Goal: Information Seeking & Learning: Learn about a topic

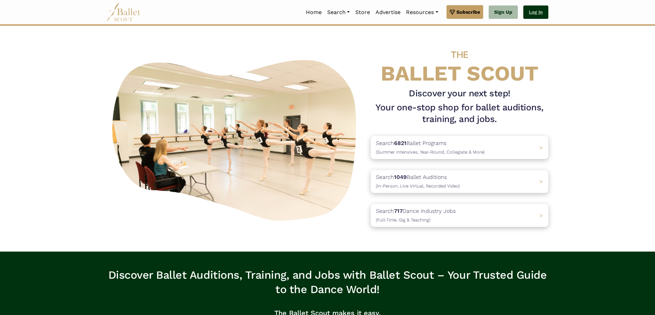
click at [535, 12] on link "Log In" at bounding box center [535, 12] width 25 height 14
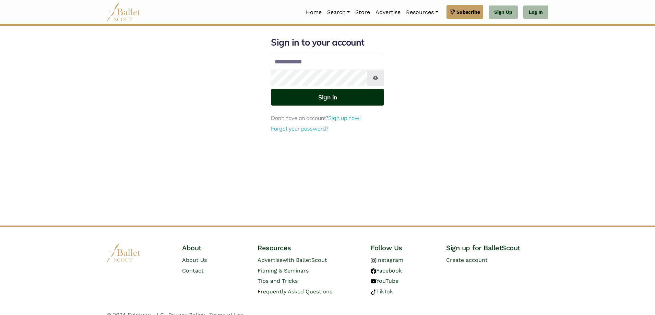
type input "**********"
click at [366, 96] on button "Sign in" at bounding box center [327, 97] width 113 height 17
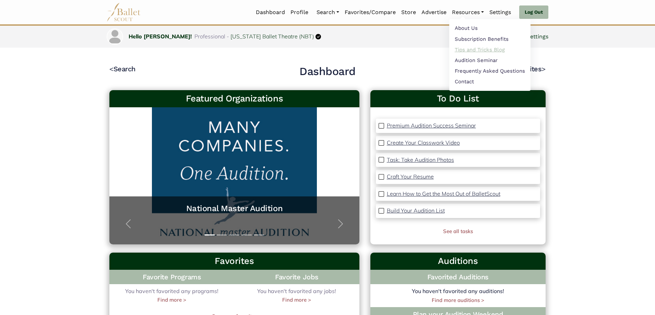
click at [472, 48] on link "Tips and Tricks Blog" at bounding box center [489, 49] width 81 height 11
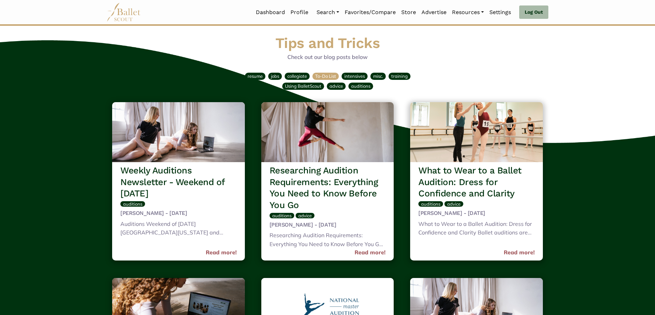
click at [333, 76] on span "To-Do List" at bounding box center [325, 75] width 21 height 5
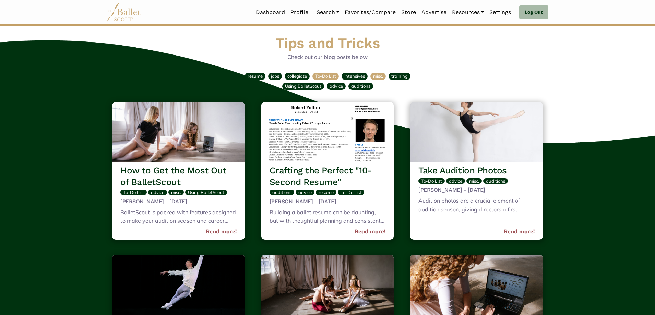
click at [377, 78] on span "misc." at bounding box center [378, 75] width 10 height 5
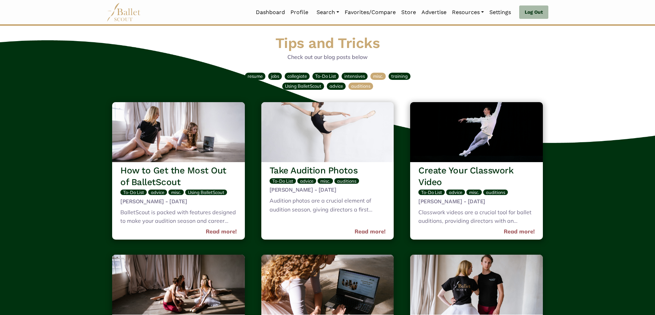
click at [351, 87] on span "auditions" at bounding box center [360, 85] width 19 height 5
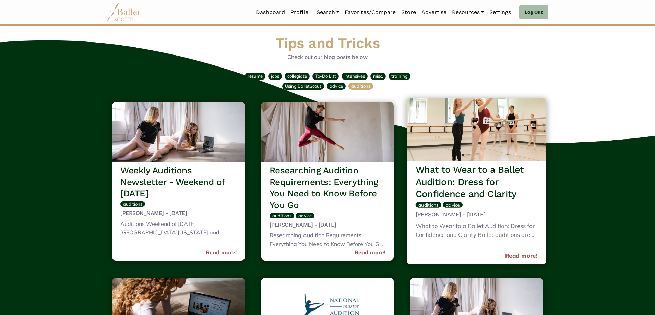
click at [475, 142] on img at bounding box center [476, 129] width 139 height 63
click at [523, 256] on link "Read more!" at bounding box center [521, 255] width 33 height 9
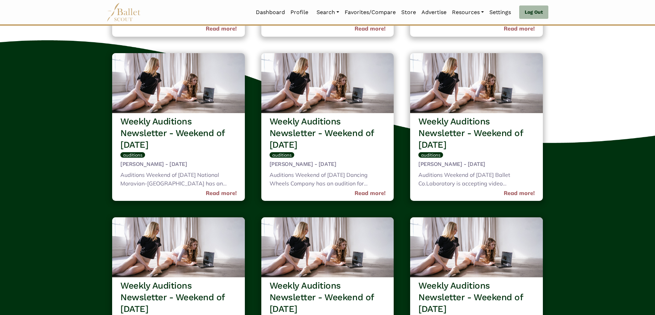
scroll to position [823, 0]
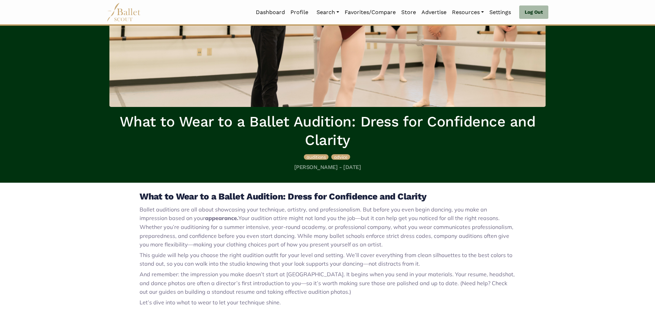
scroll to position [103, 0]
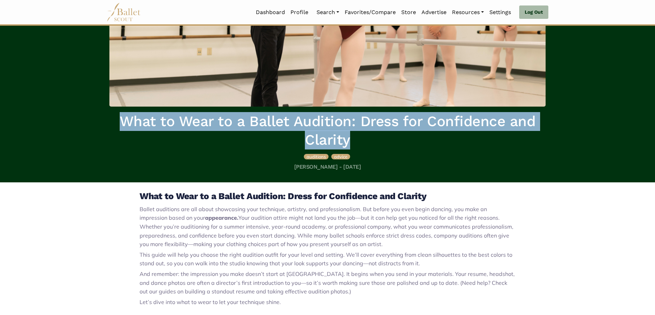
drag, startPoint x: 112, startPoint y: 118, endPoint x: 367, endPoint y: 144, distance: 256.1
click at [367, 144] on h1 "What to Wear to a Ballet Audition: Dress for Confidence and Clarity" at bounding box center [327, 130] width 436 height 37
copy h1 "What to Wear to a Ballet Audition: Dress for Confidence and Clarity"
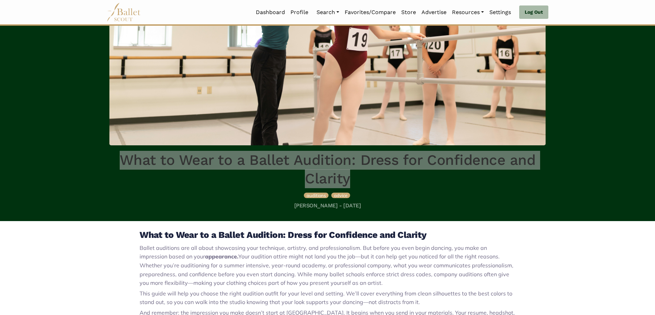
scroll to position [0, 0]
